Goal: Transaction & Acquisition: Purchase product/service

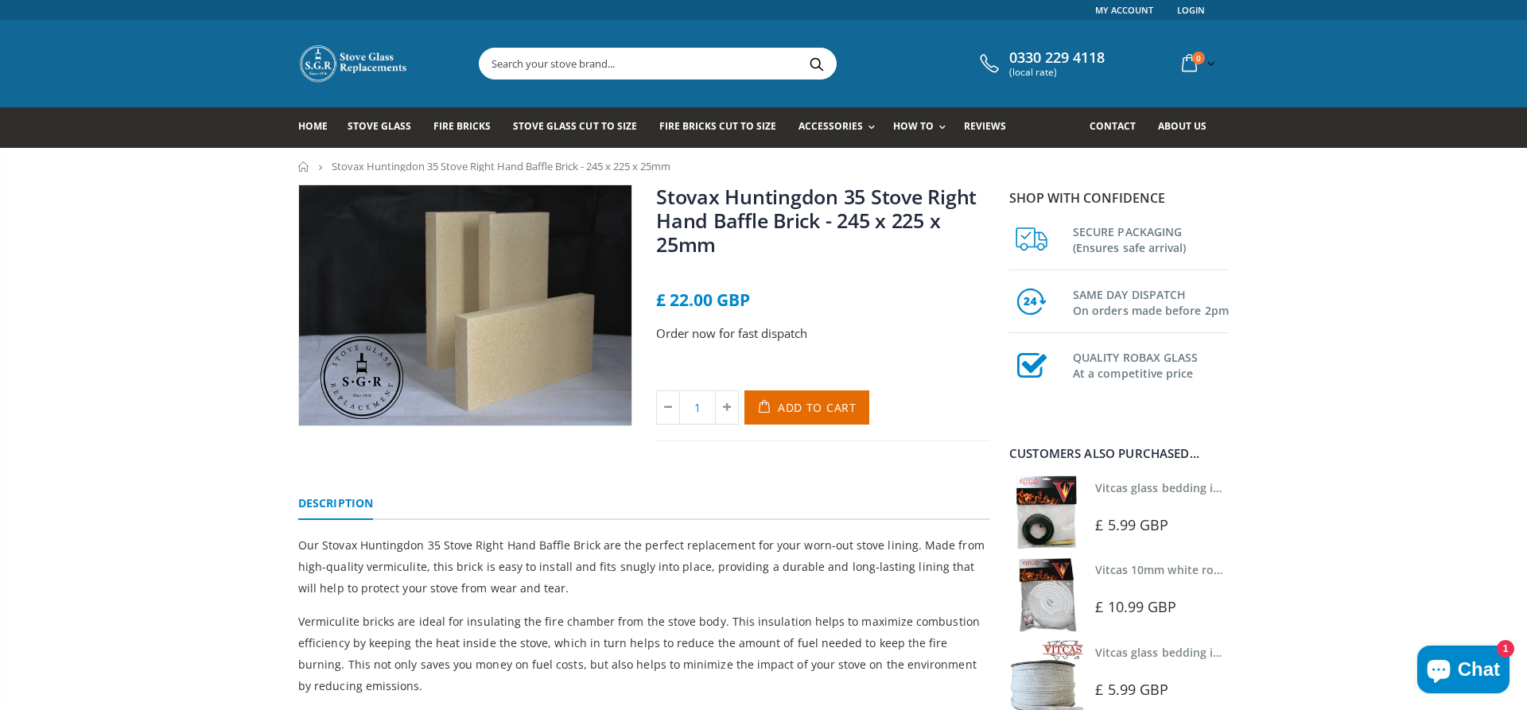
click at [551, 68] on input "text" at bounding box center [746, 64] width 534 height 30
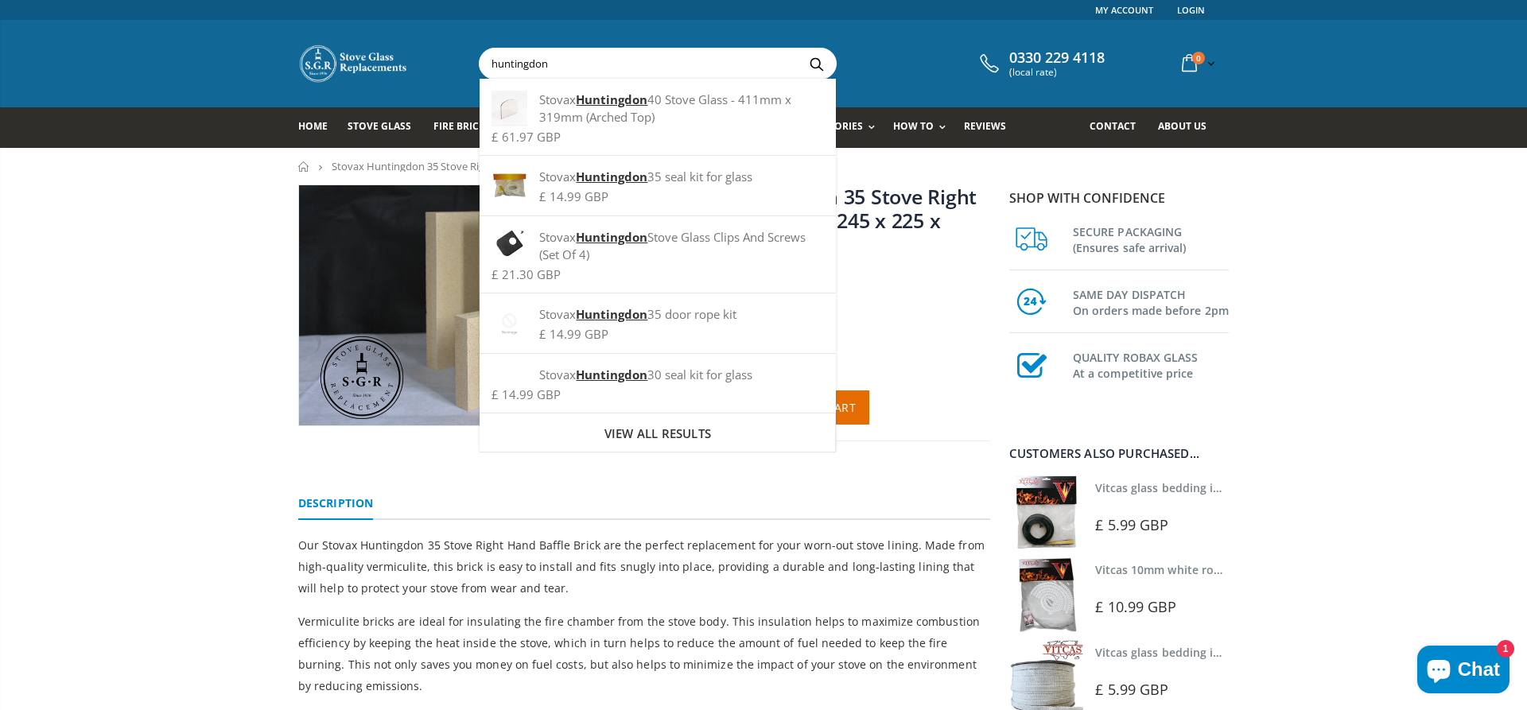
type input "huntingdon"
click at [798, 49] on button "Search" at bounding box center [816, 64] width 36 height 30
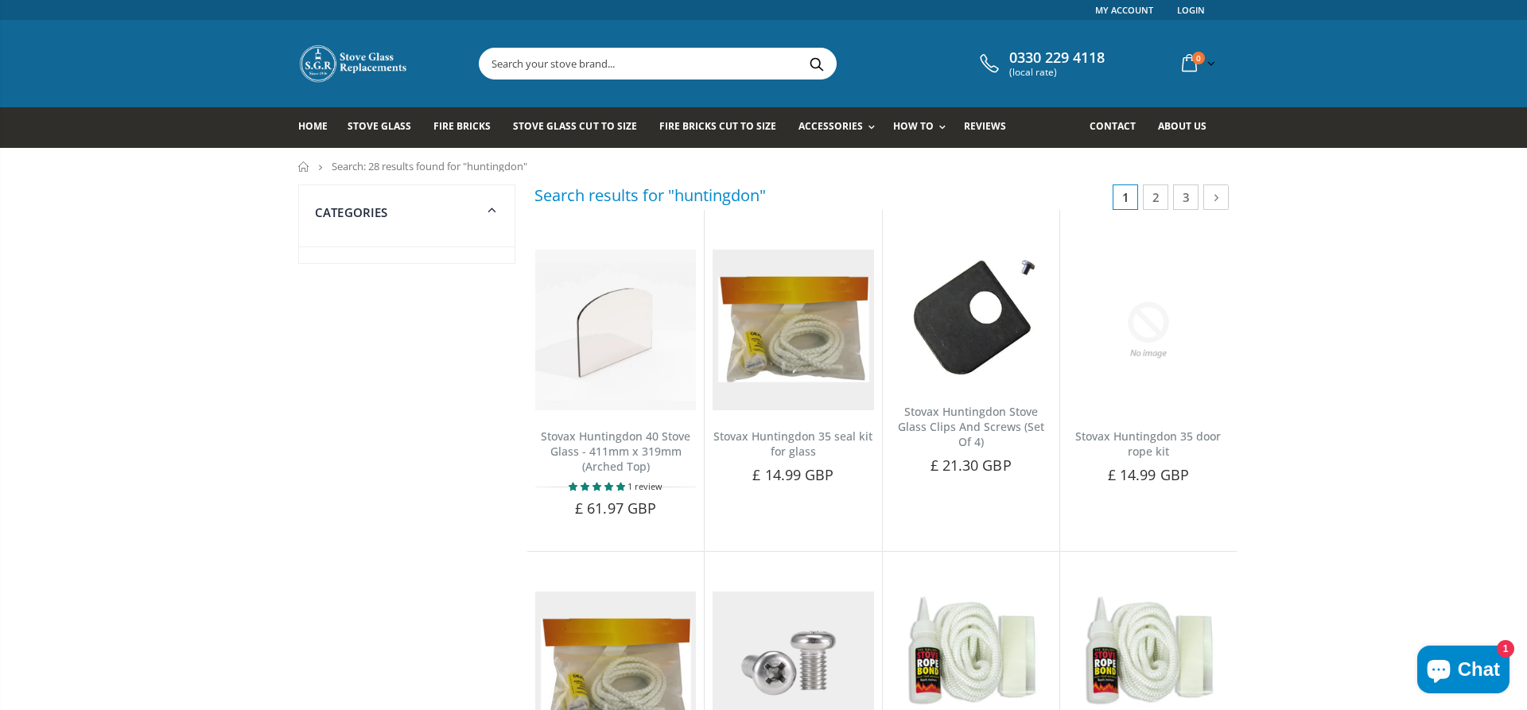
click at [570, 56] on input "text" at bounding box center [746, 64] width 534 height 30
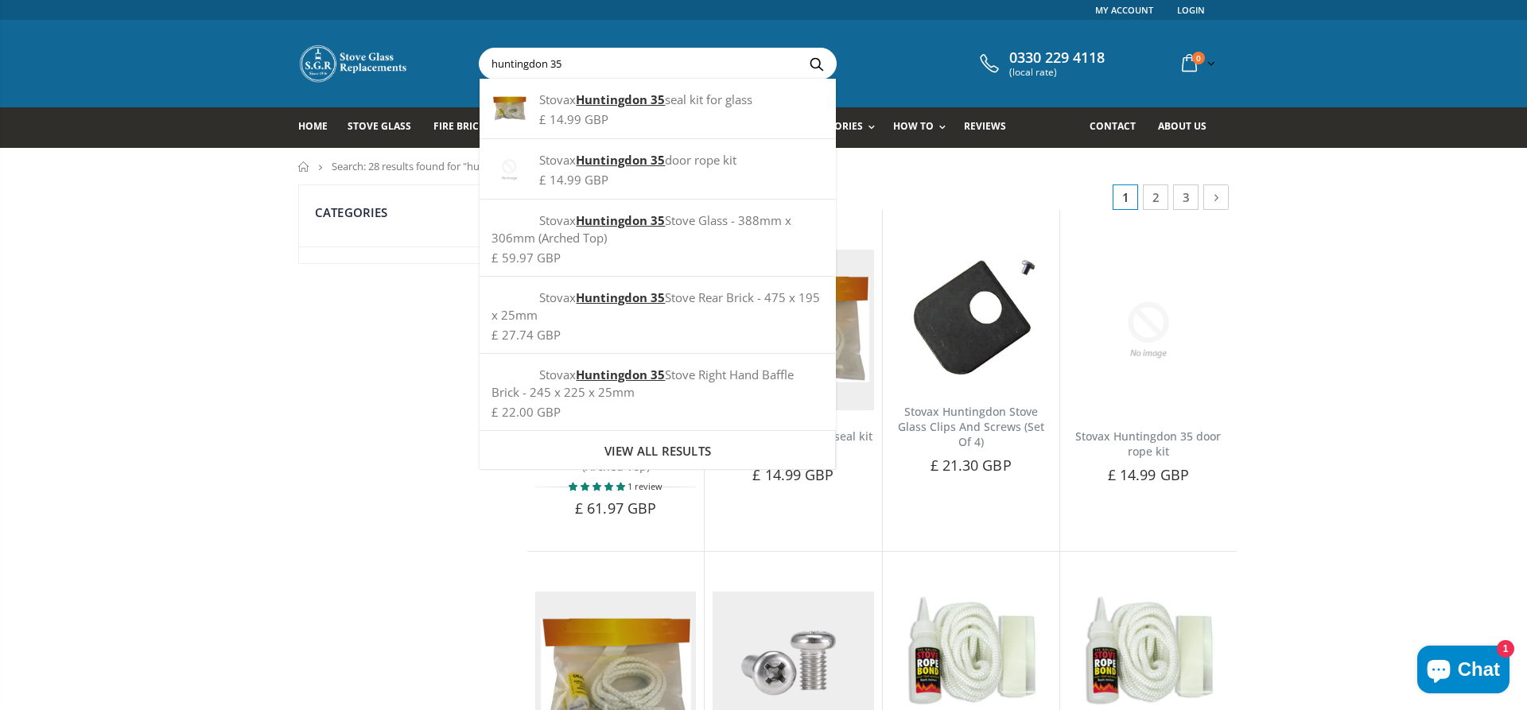
type input "huntingdon 35"
click at [798, 49] on button "Search" at bounding box center [816, 64] width 36 height 30
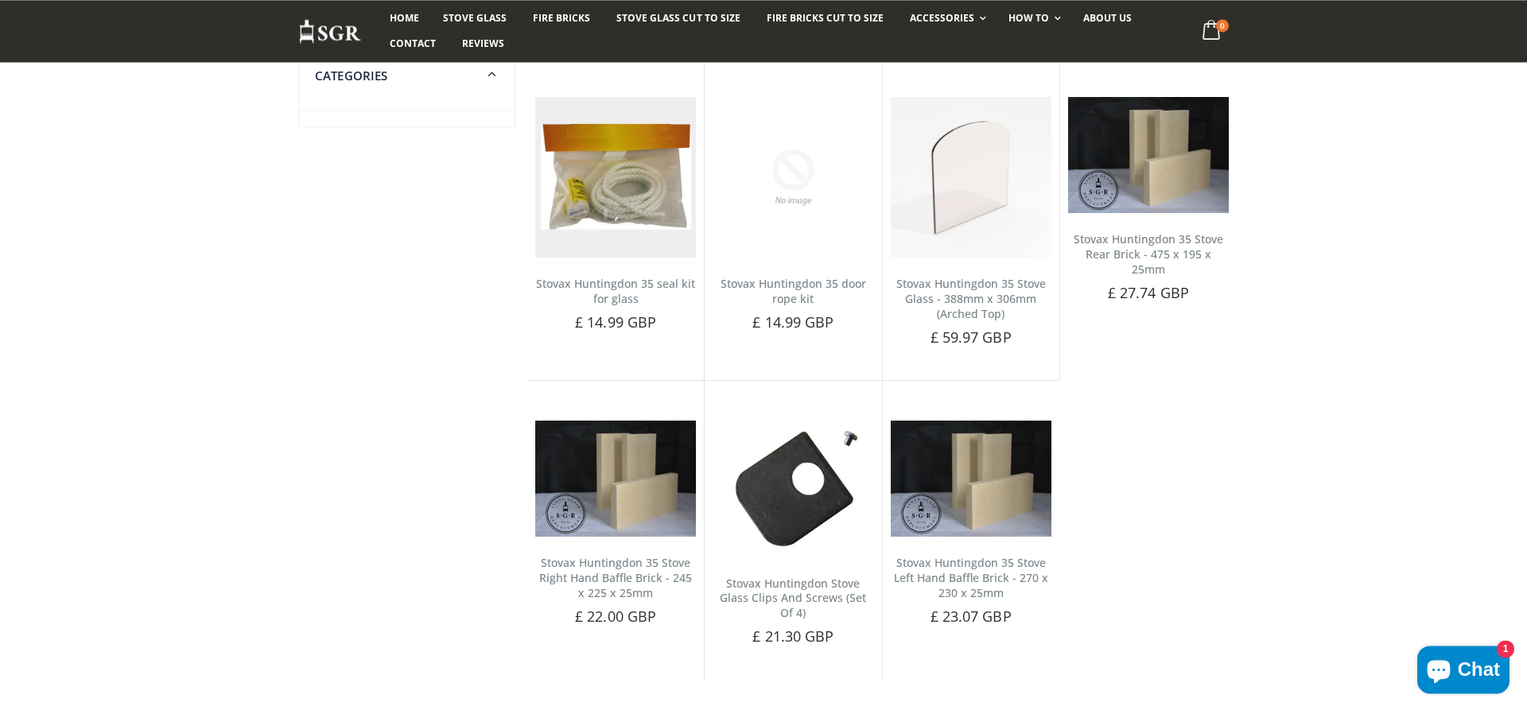
scroll to position [243, 0]
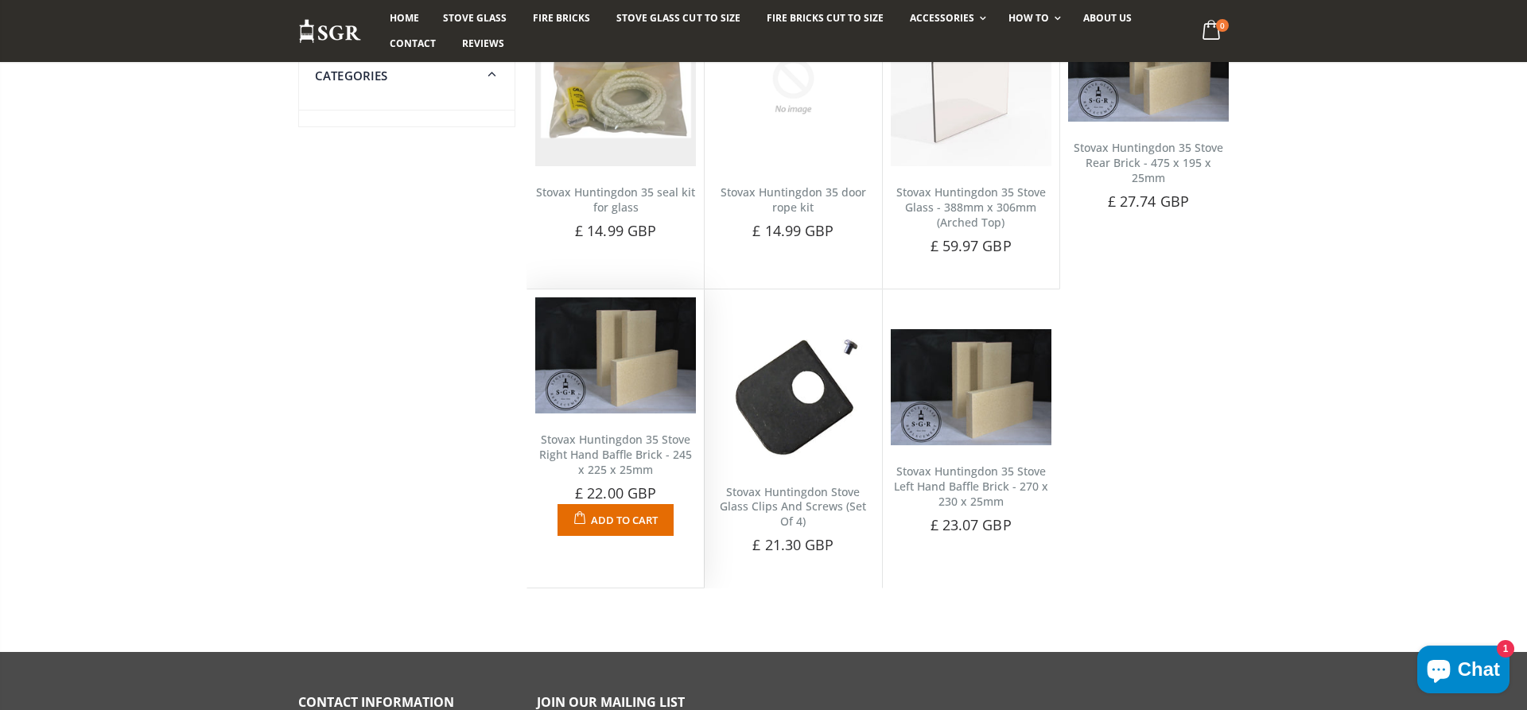
click at [641, 401] on img at bounding box center [615, 355] width 161 height 116
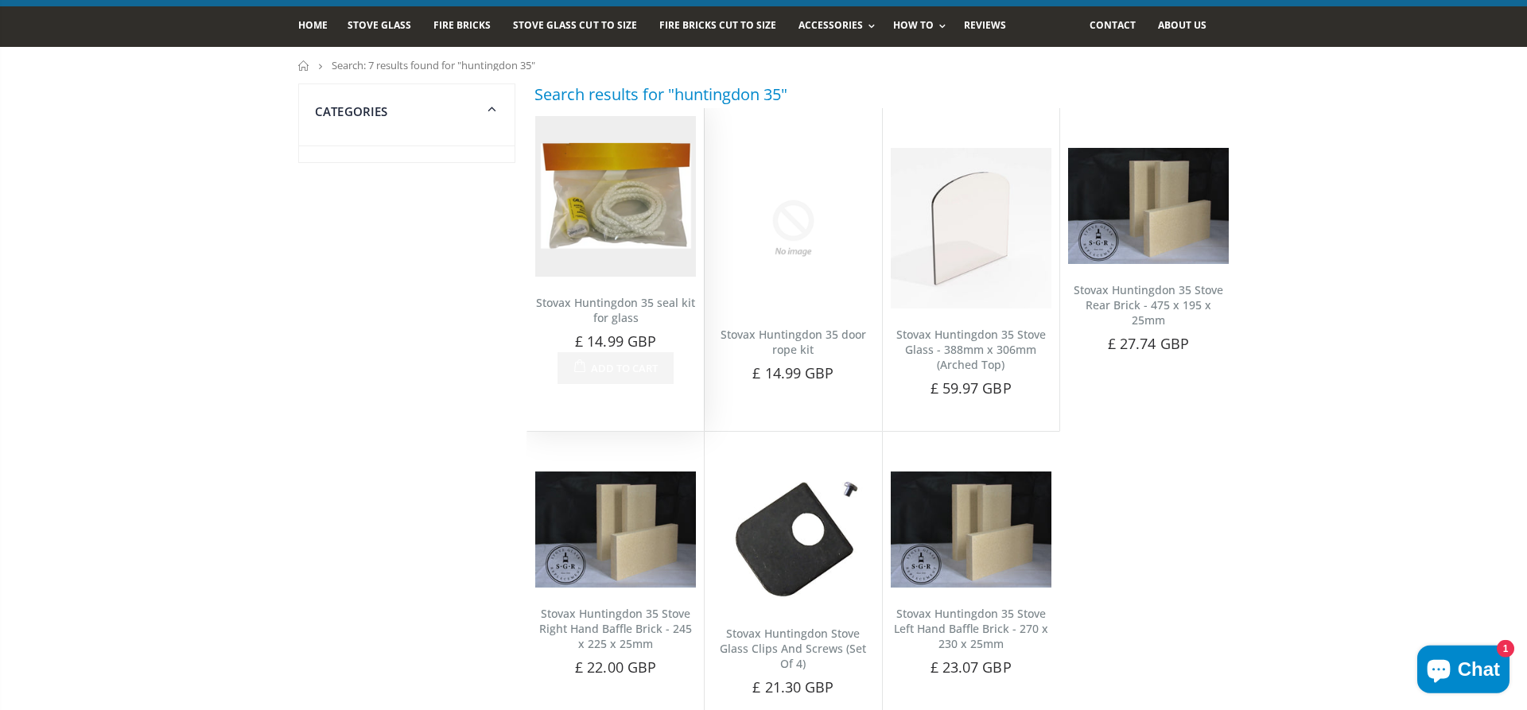
scroll to position [0, 0]
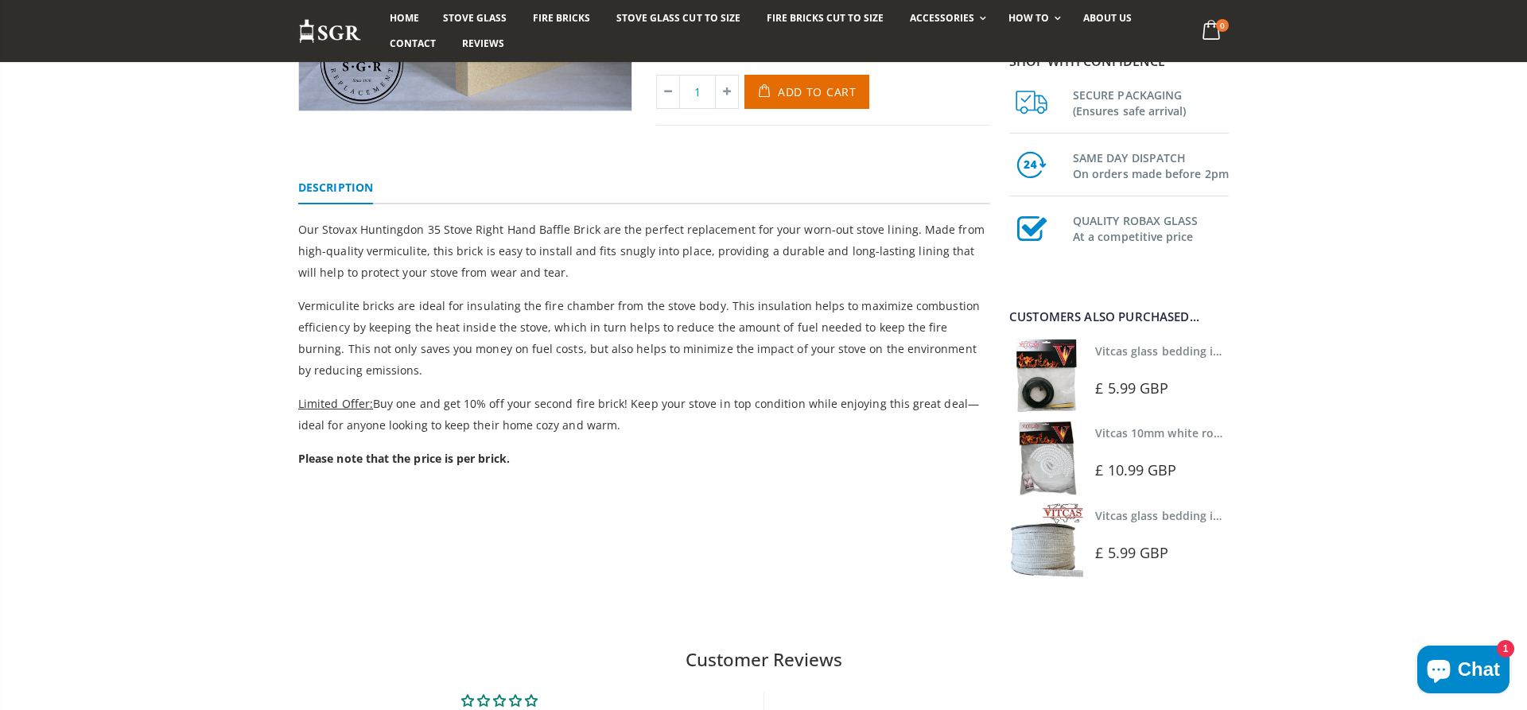
scroll to position [324, 0]
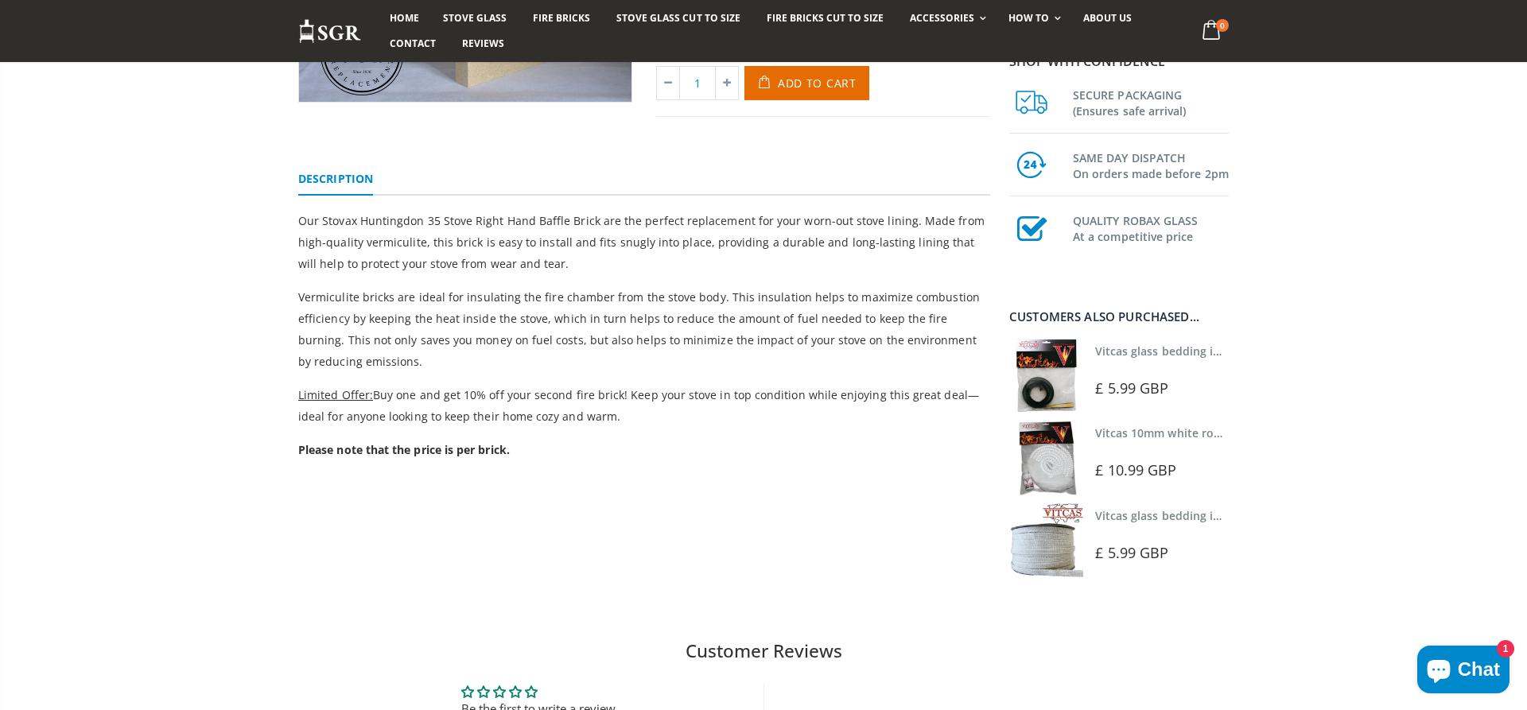
drag, startPoint x: 527, startPoint y: 449, endPoint x: 194, endPoint y: 329, distance: 354.2
click at [194, 329] on div "Stovax Huntingdon 35 Stove Right Hand Baffle Brick - 245 x 225 x 25mm No review…" at bounding box center [763, 239] width 1527 height 759
click at [173, 333] on div "Stovax Huntingdon 35 Stove Right Hand Baffle Brick - 245 x 225 x 25mm No review…" at bounding box center [763, 239] width 1527 height 759
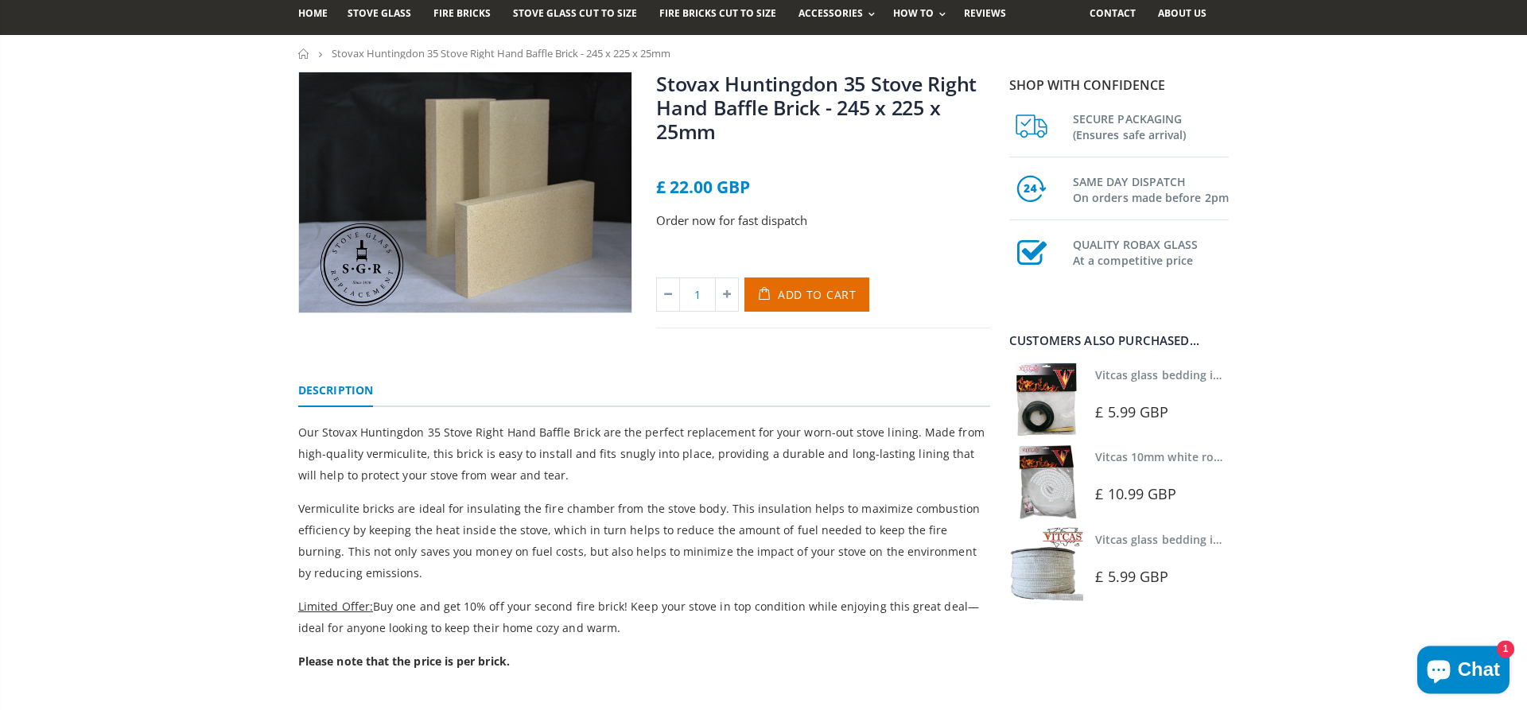
scroll to position [0, 0]
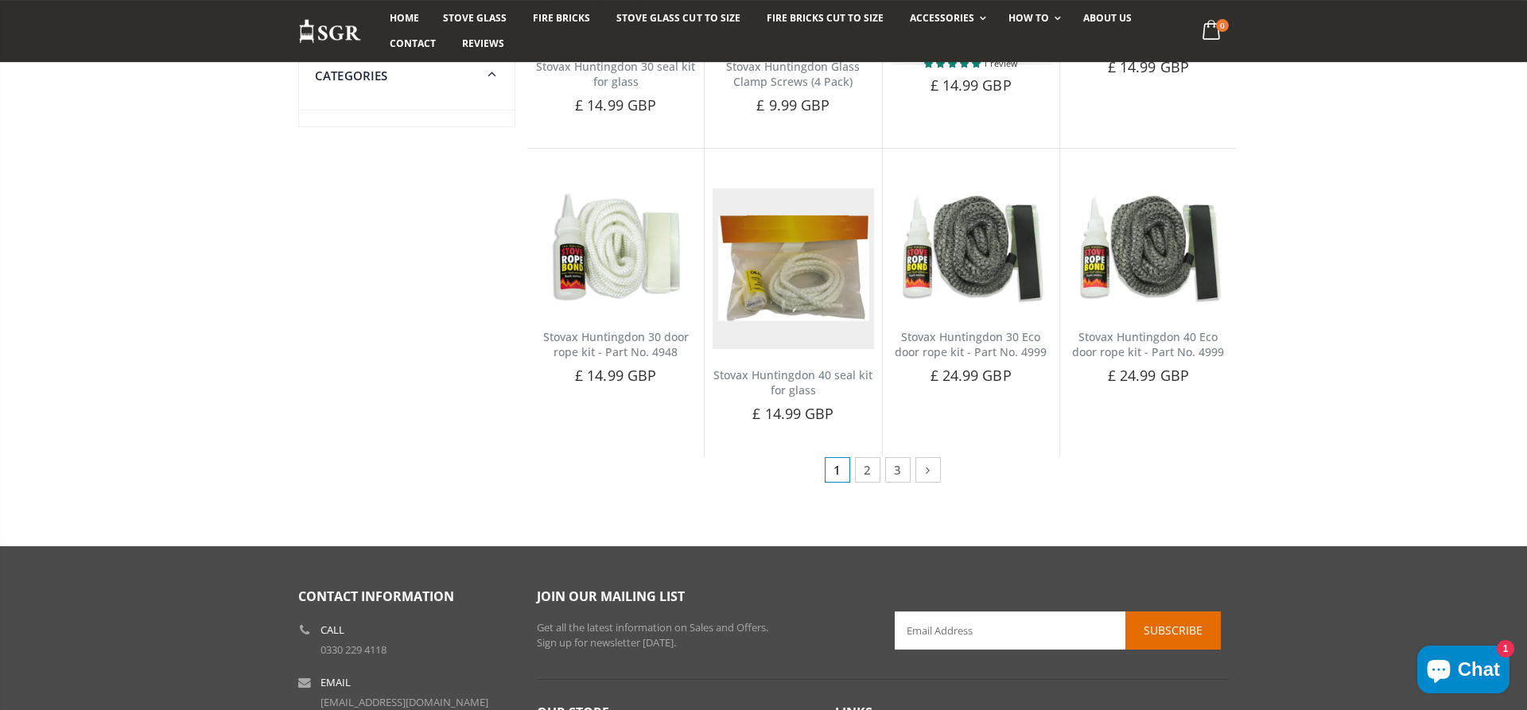
scroll to position [730, 0]
